Goal: Information Seeking & Learning: Check status

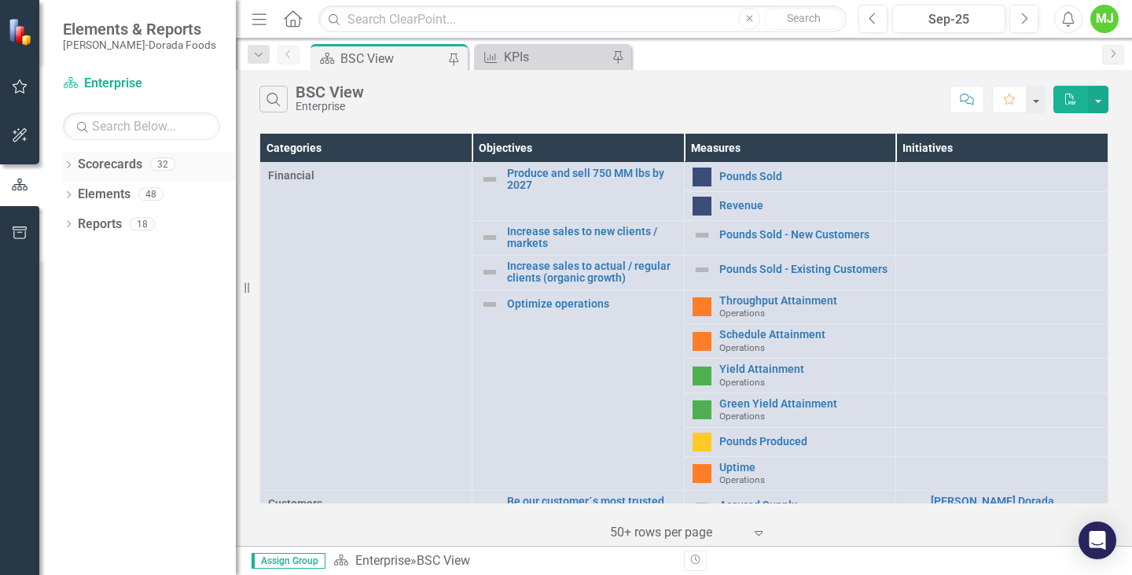
click at [68, 163] on icon "Dropdown" at bounding box center [68, 166] width 11 height 9
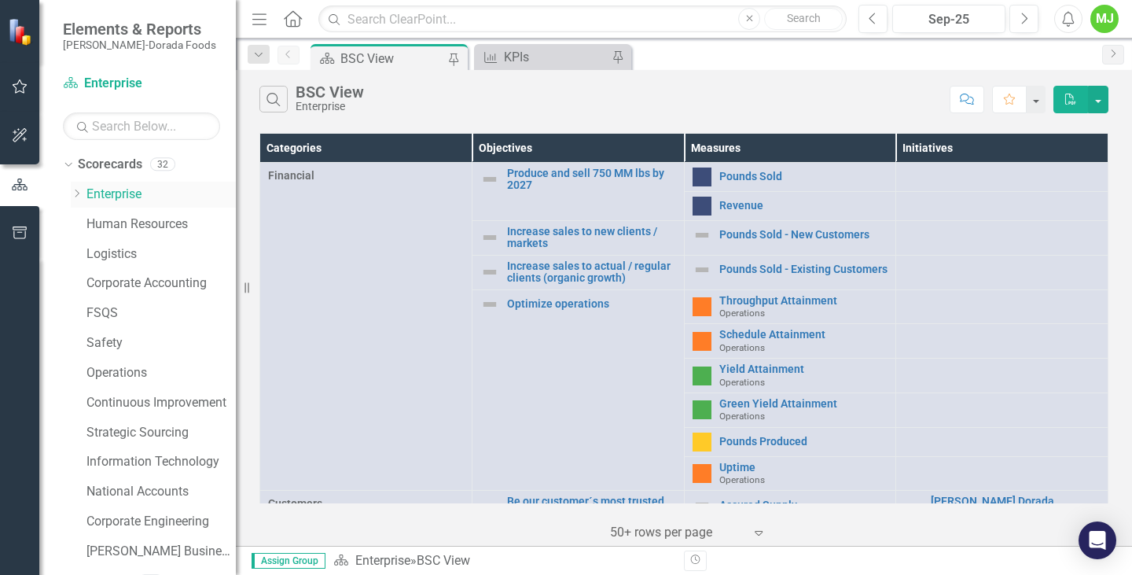
click at [75, 192] on icon "Dropdown" at bounding box center [77, 193] width 12 height 9
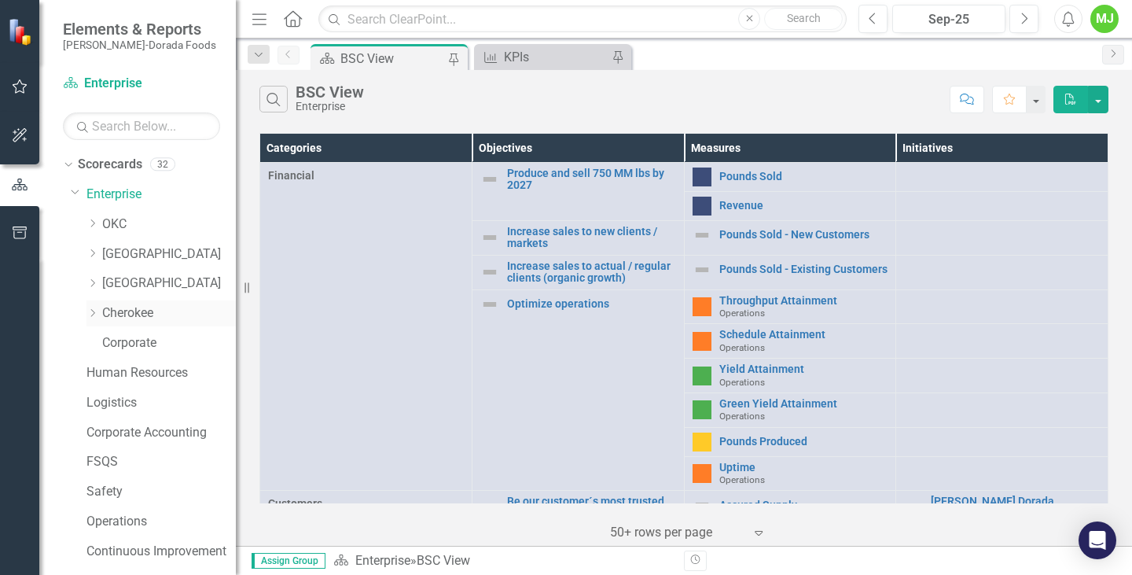
click at [122, 313] on link "Cherokee" at bounding box center [169, 313] width 134 height 18
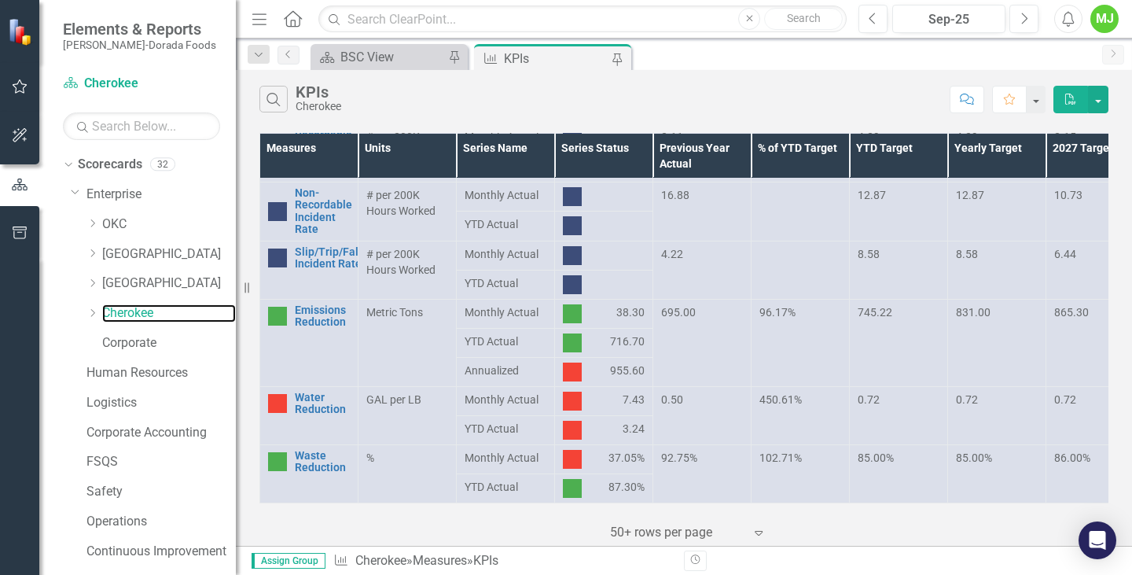
scroll to position [821, 0]
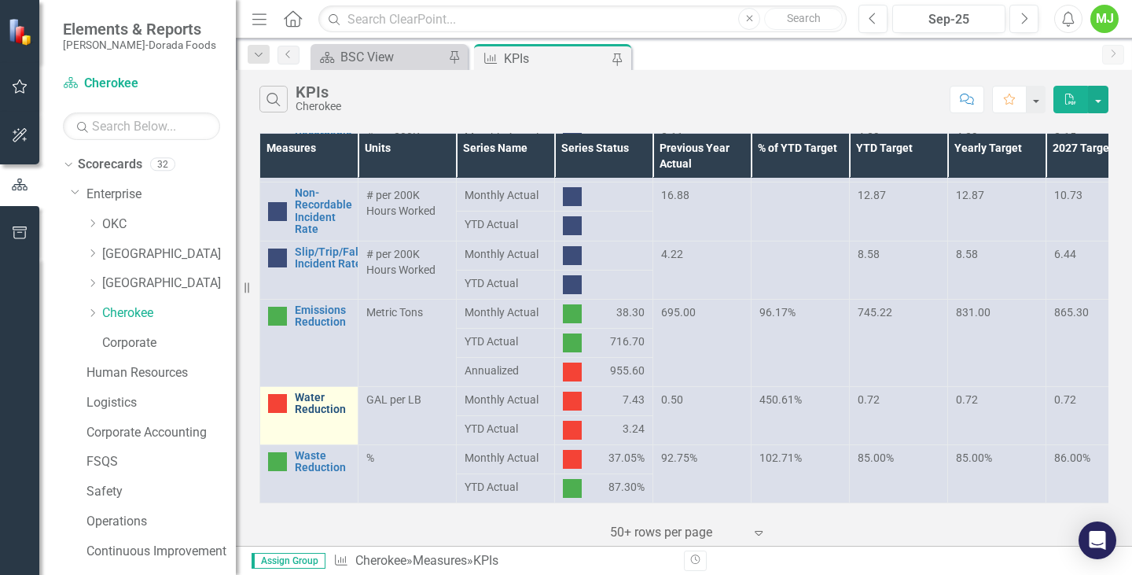
click at [307, 391] on link "Water Reduction" at bounding box center [322, 403] width 55 height 24
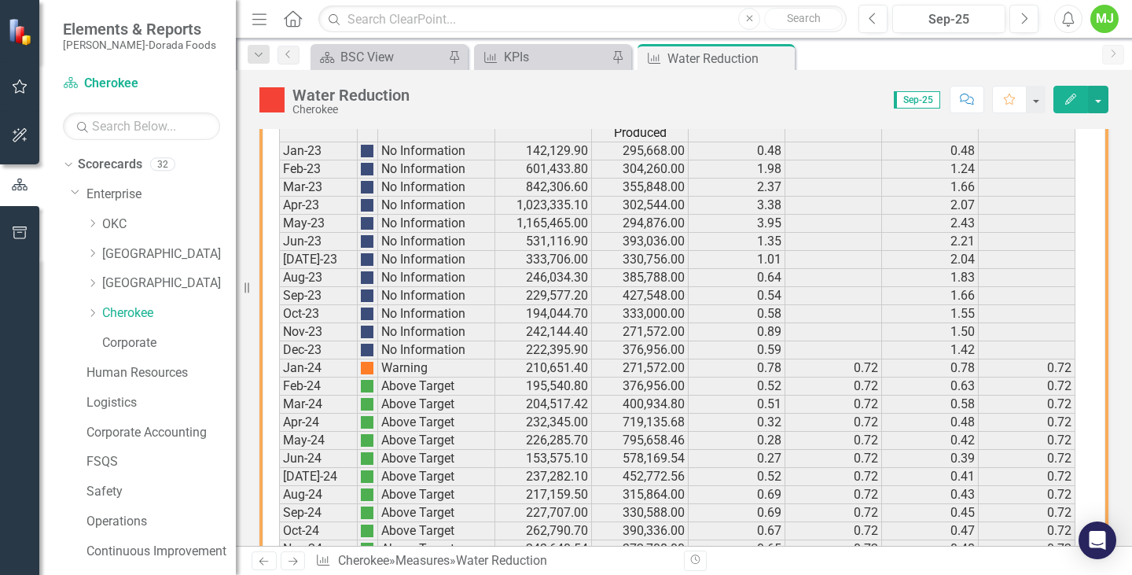
scroll to position [1179, 0]
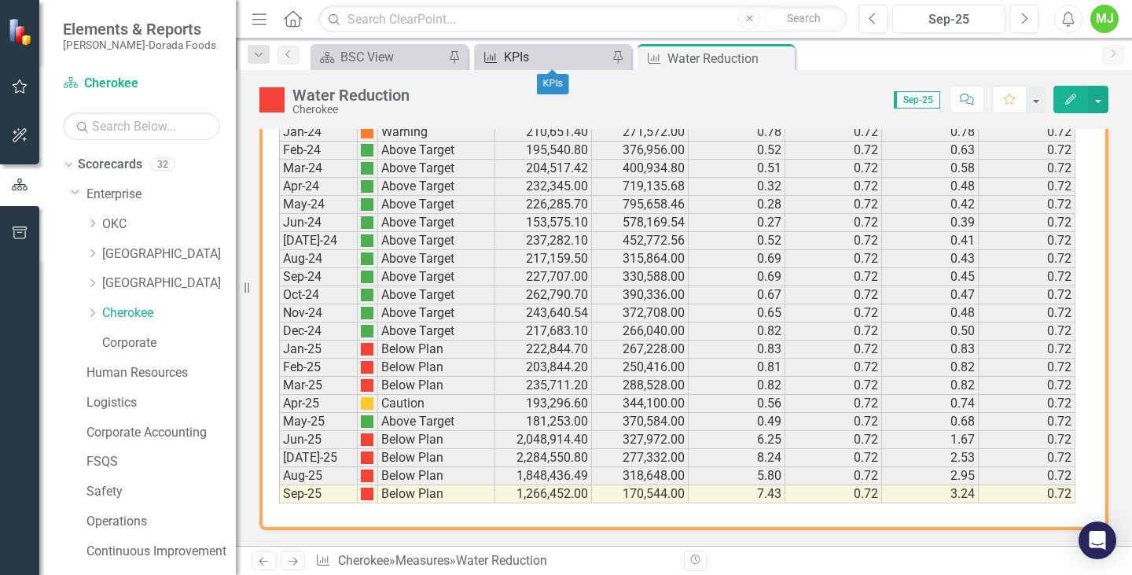
click at [560, 57] on div "KPIs" at bounding box center [556, 57] width 104 height 20
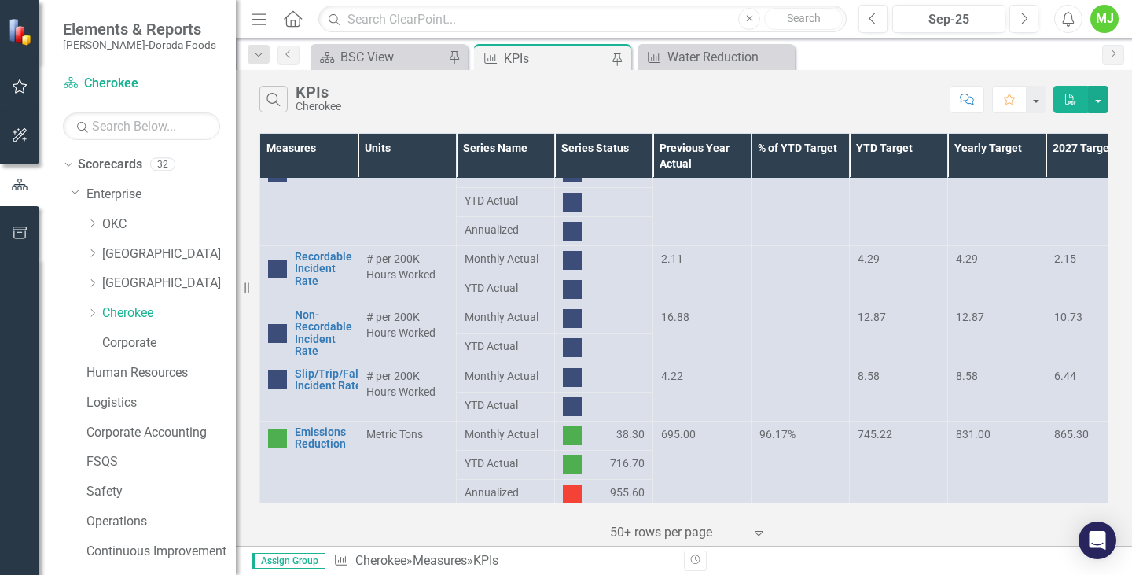
scroll to position [707, 0]
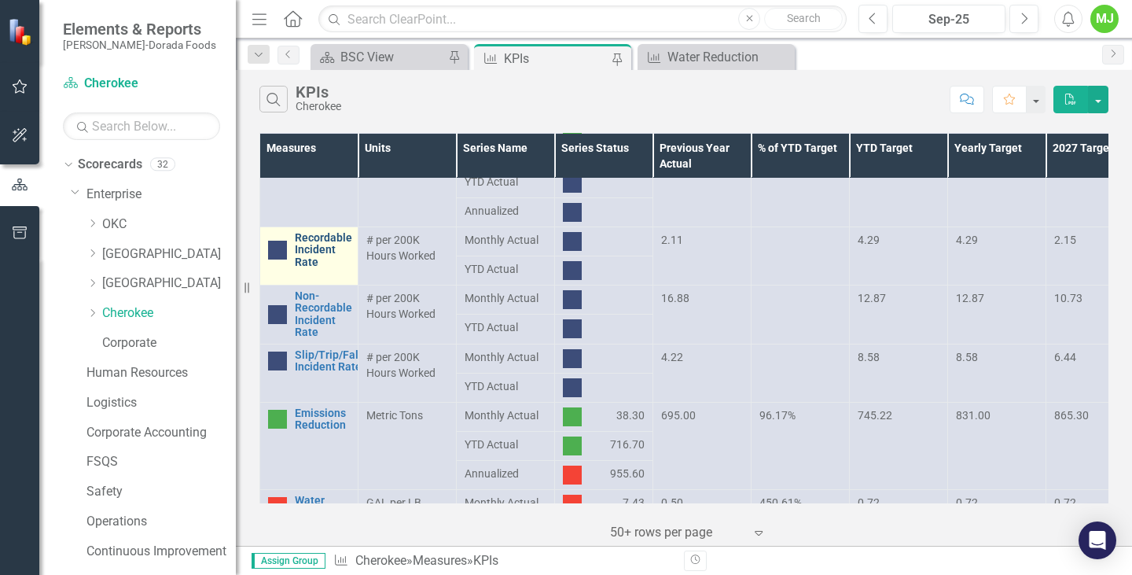
click at [317, 245] on link "Recordable Incident Rate" at bounding box center [323, 250] width 57 height 36
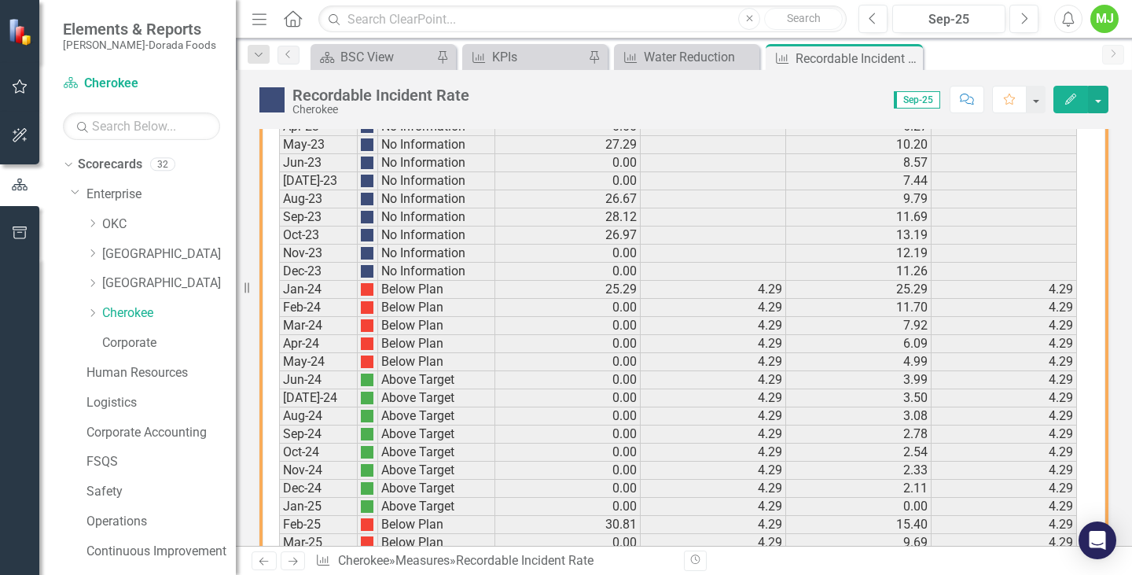
scroll to position [1167, 0]
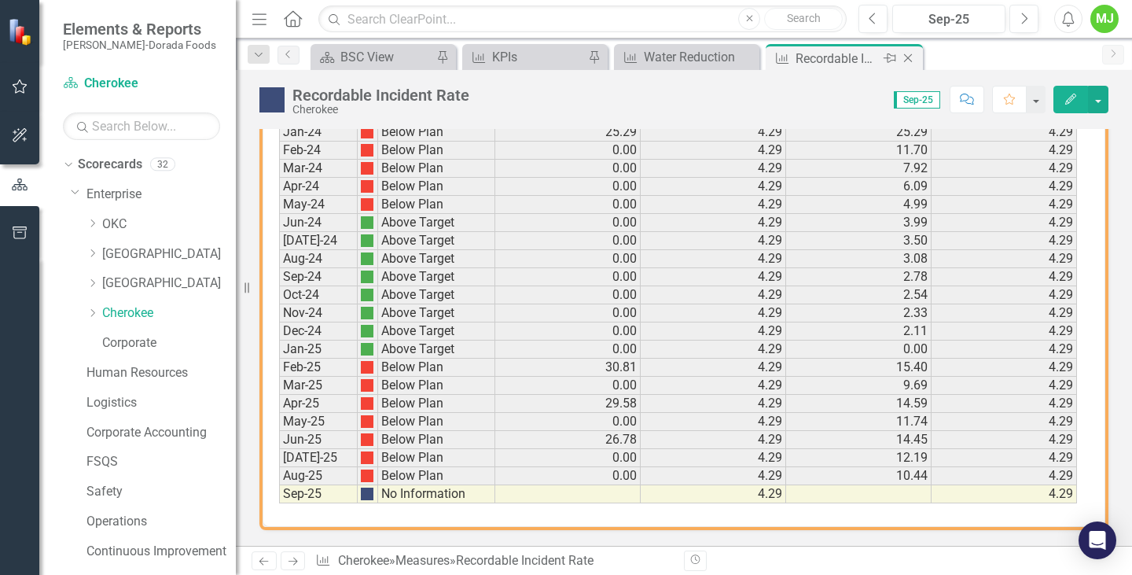
click at [824, 56] on div "Recordable Incident Rate" at bounding box center [837, 59] width 84 height 20
click at [810, 57] on div "Recordable Incident Rate" at bounding box center [837, 59] width 84 height 20
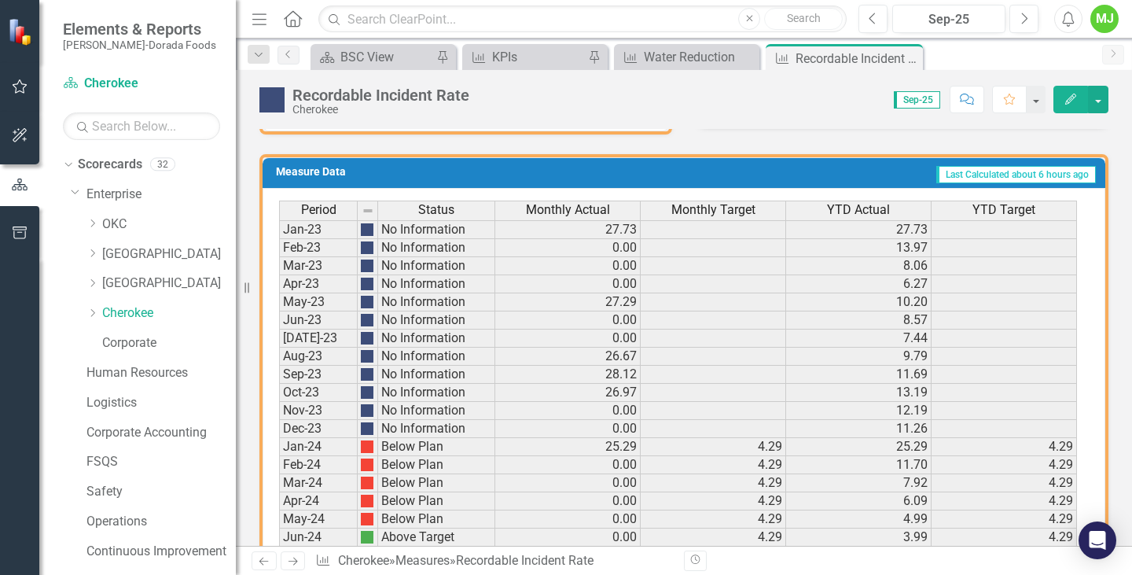
scroll to position [774, 0]
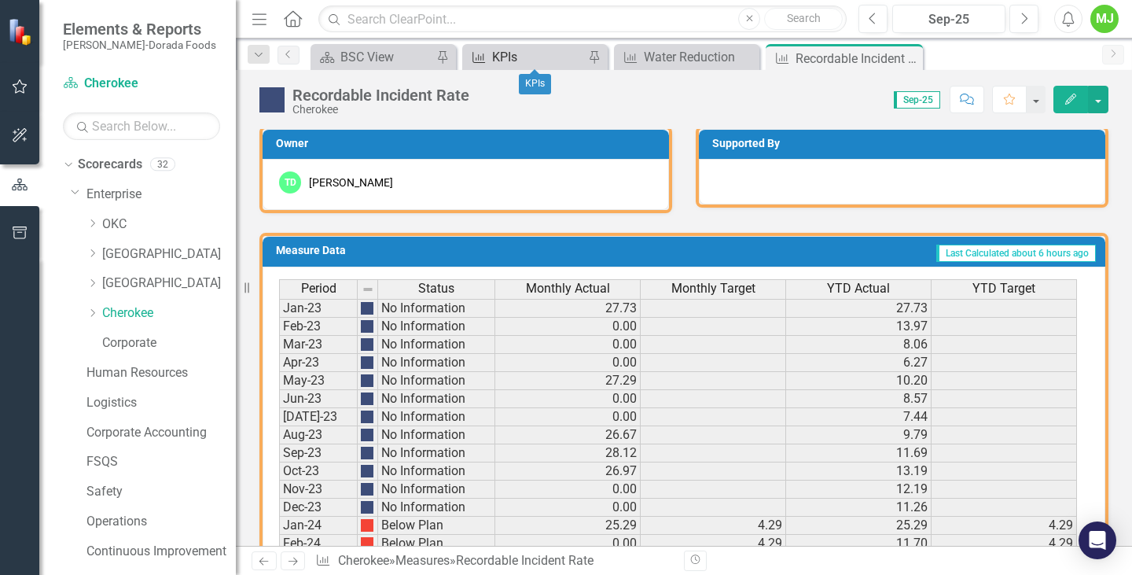
click at [523, 51] on div "KPIs" at bounding box center [538, 57] width 92 height 20
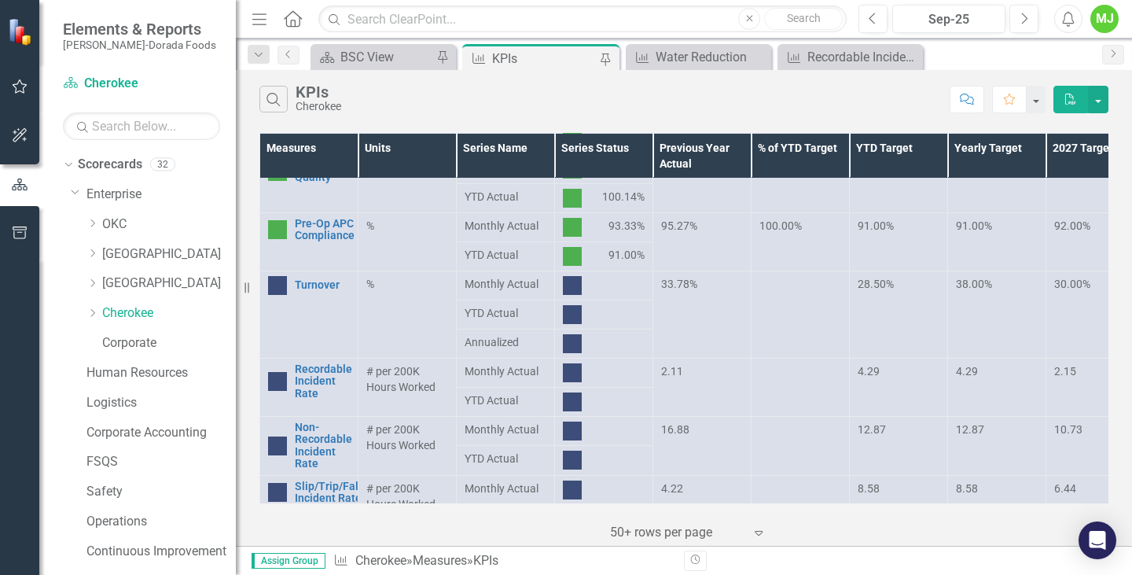
scroll to position [629, 0]
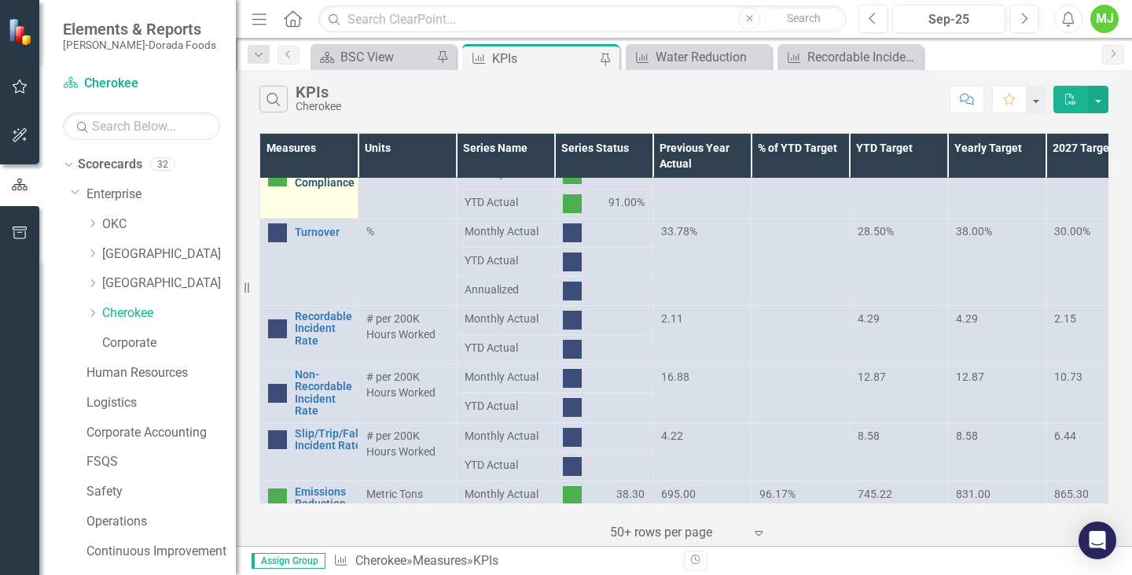
click at [307, 182] on link "Pre-Op APC Compliance" at bounding box center [325, 177] width 60 height 24
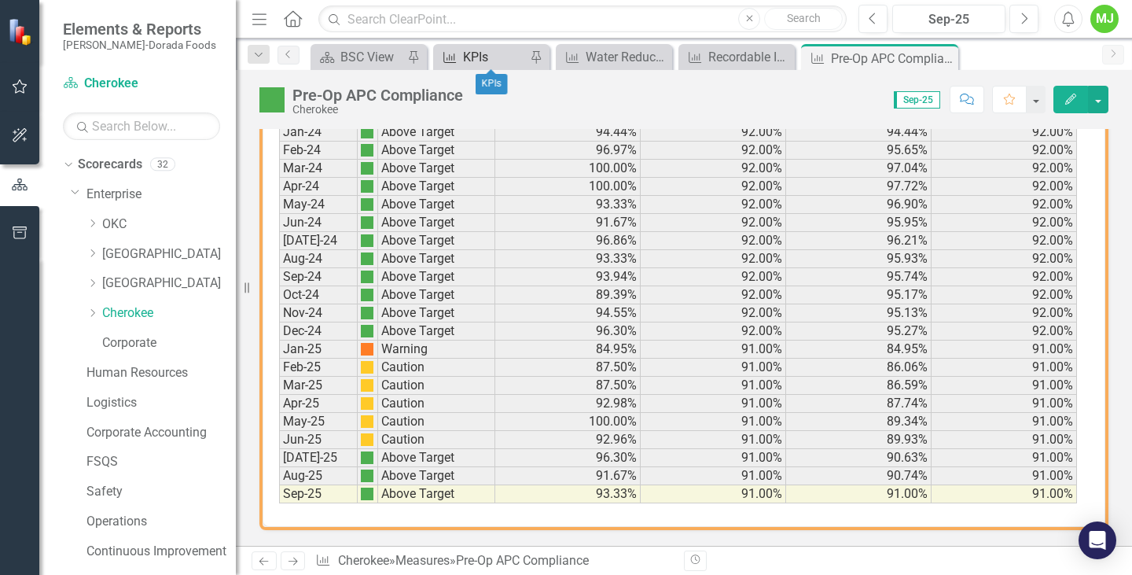
click at [512, 51] on div "KPIs" at bounding box center [494, 57] width 63 height 20
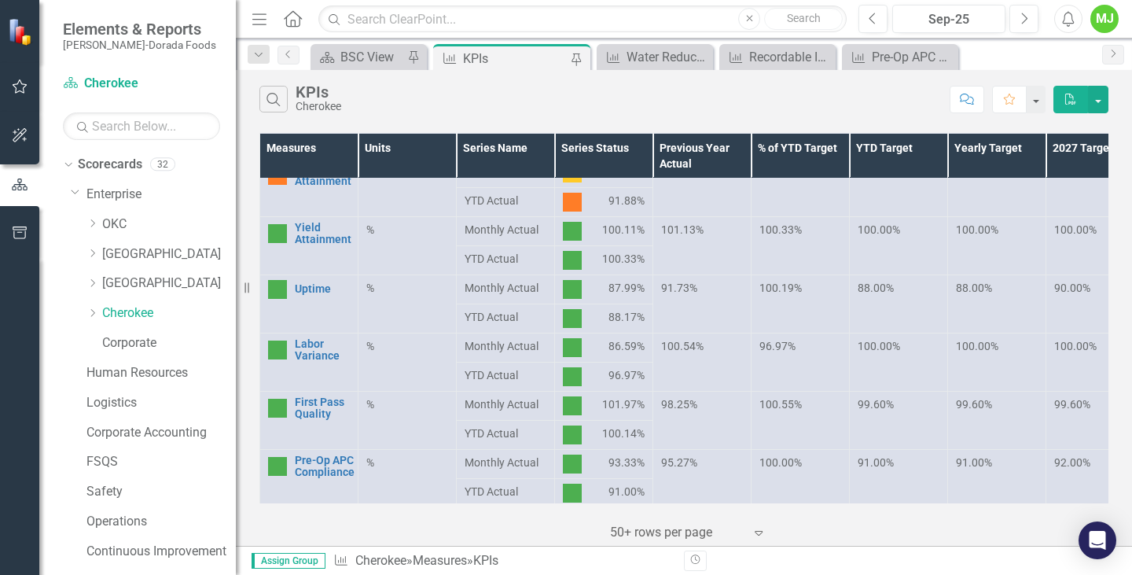
scroll to position [350, 0]
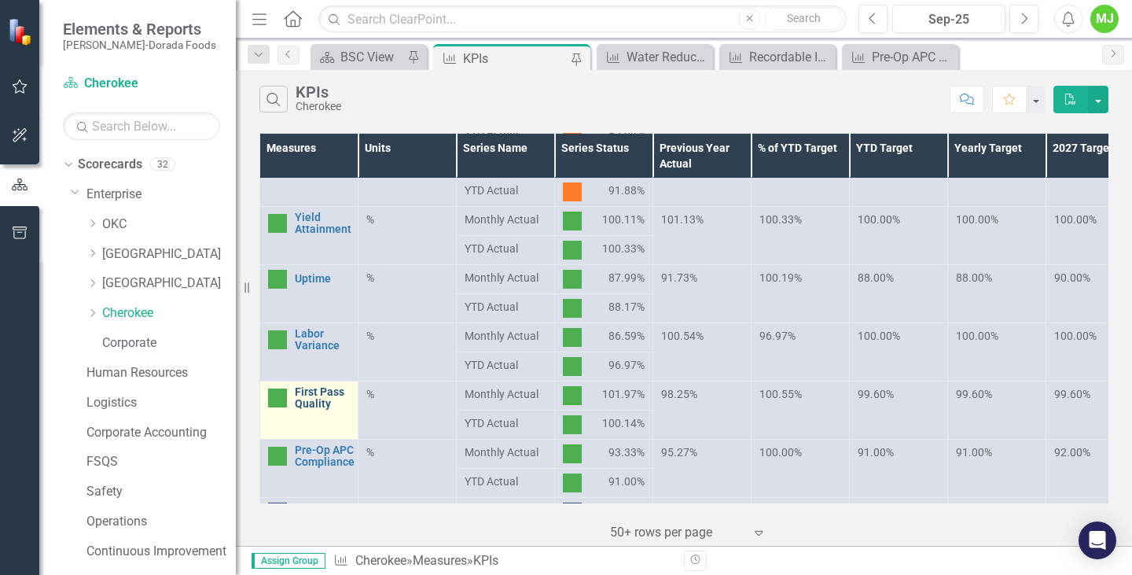
click at [308, 396] on link "First Pass Quality" at bounding box center [322, 398] width 55 height 24
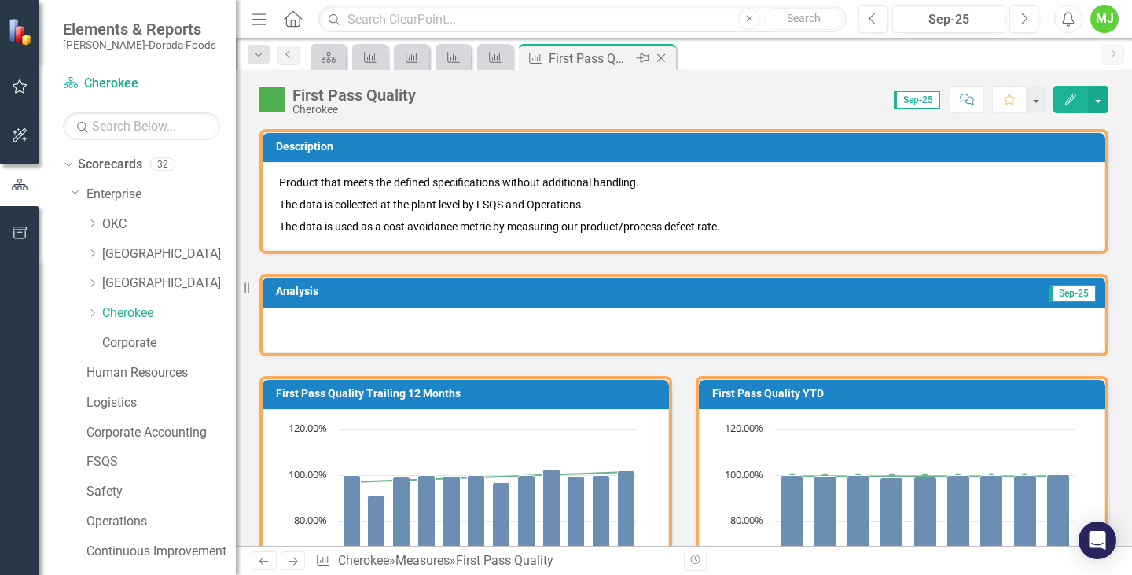
click at [663, 56] on icon "Close" at bounding box center [661, 58] width 16 height 13
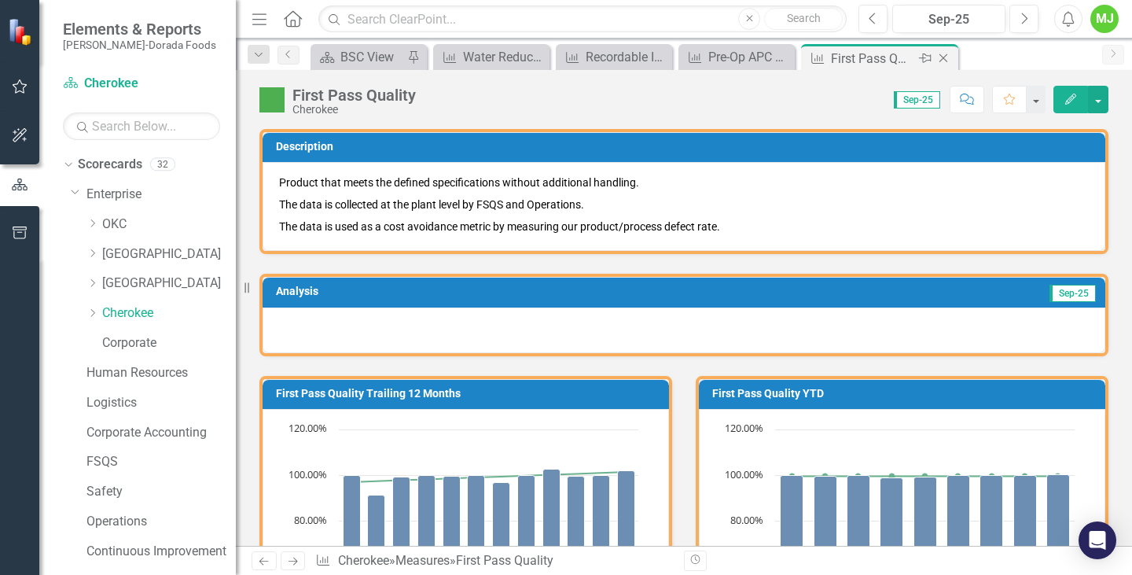
click at [945, 52] on icon "Close" at bounding box center [943, 58] width 16 height 13
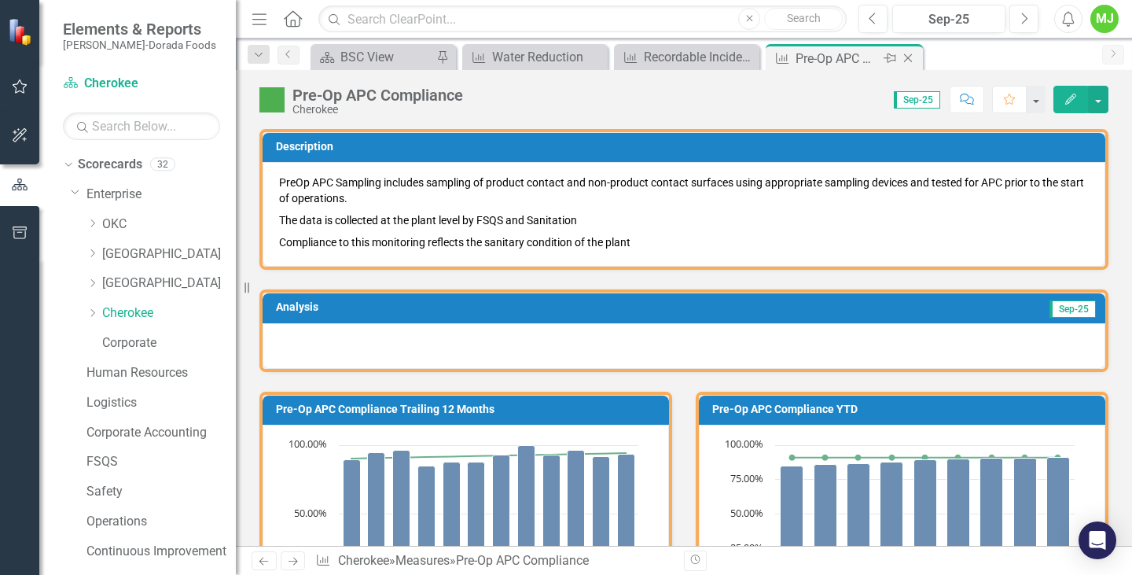
click at [911, 54] on icon at bounding box center [908, 58] width 9 height 9
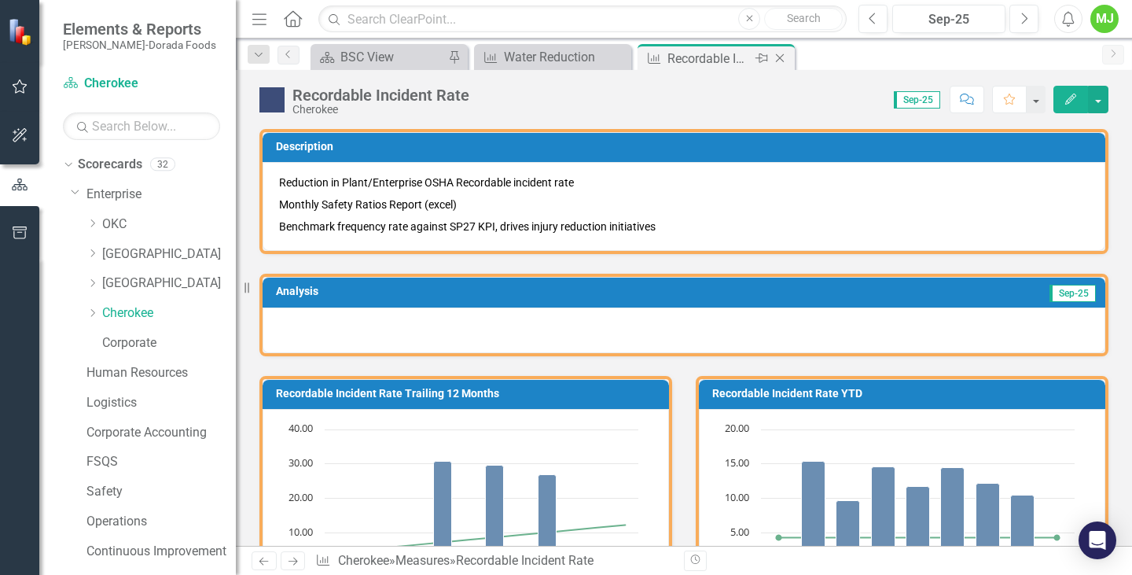
click at [784, 53] on icon "Close" at bounding box center [780, 58] width 16 height 13
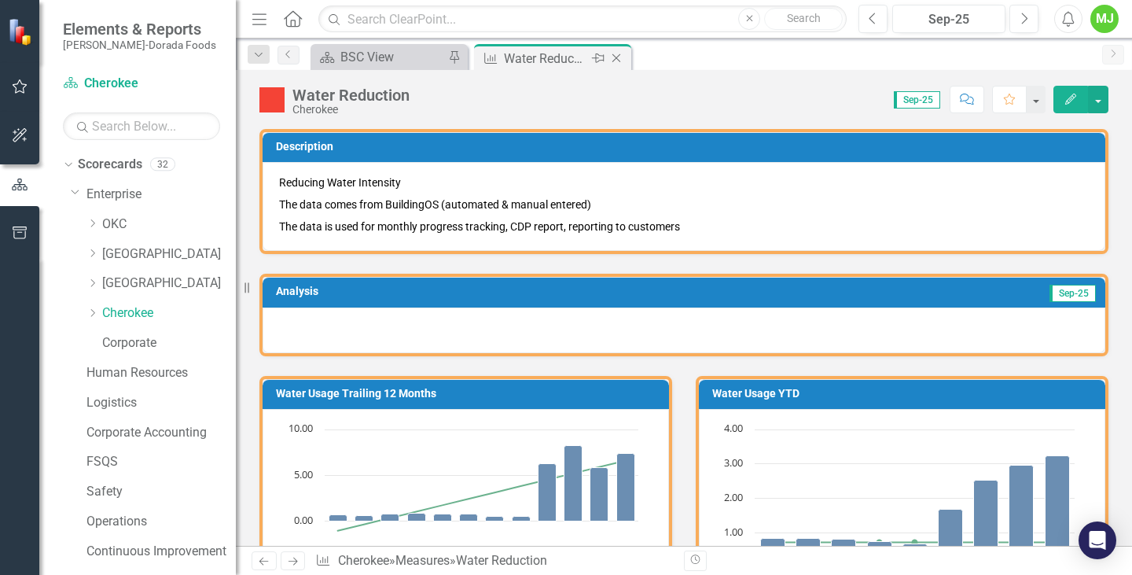
click at [619, 53] on icon "Close" at bounding box center [616, 58] width 16 height 13
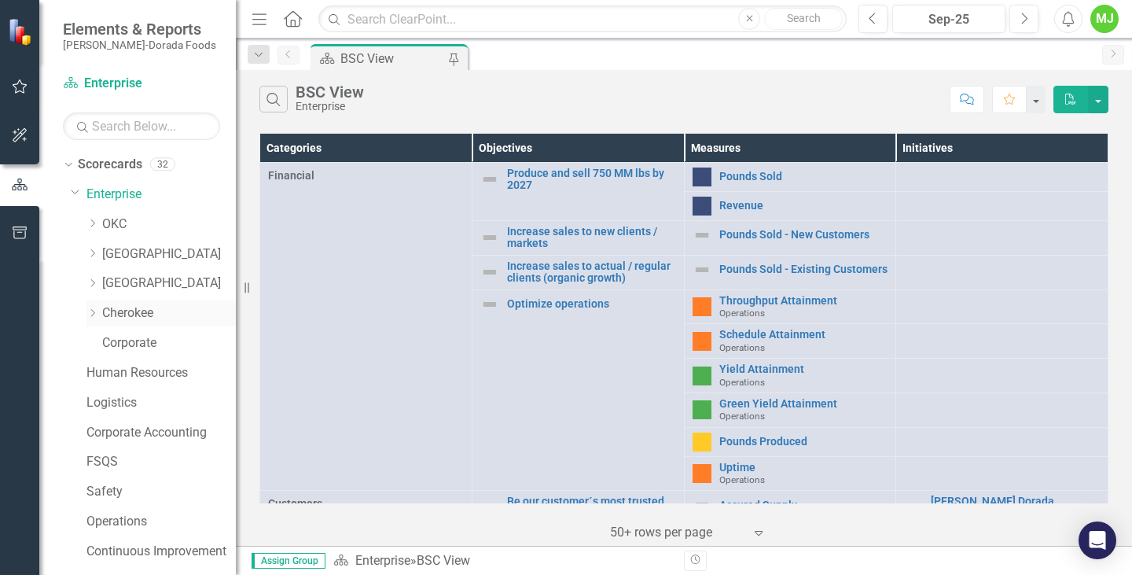
click at [124, 306] on link "Cherokee" at bounding box center [169, 313] width 134 height 18
